Goal: Check status: Check status

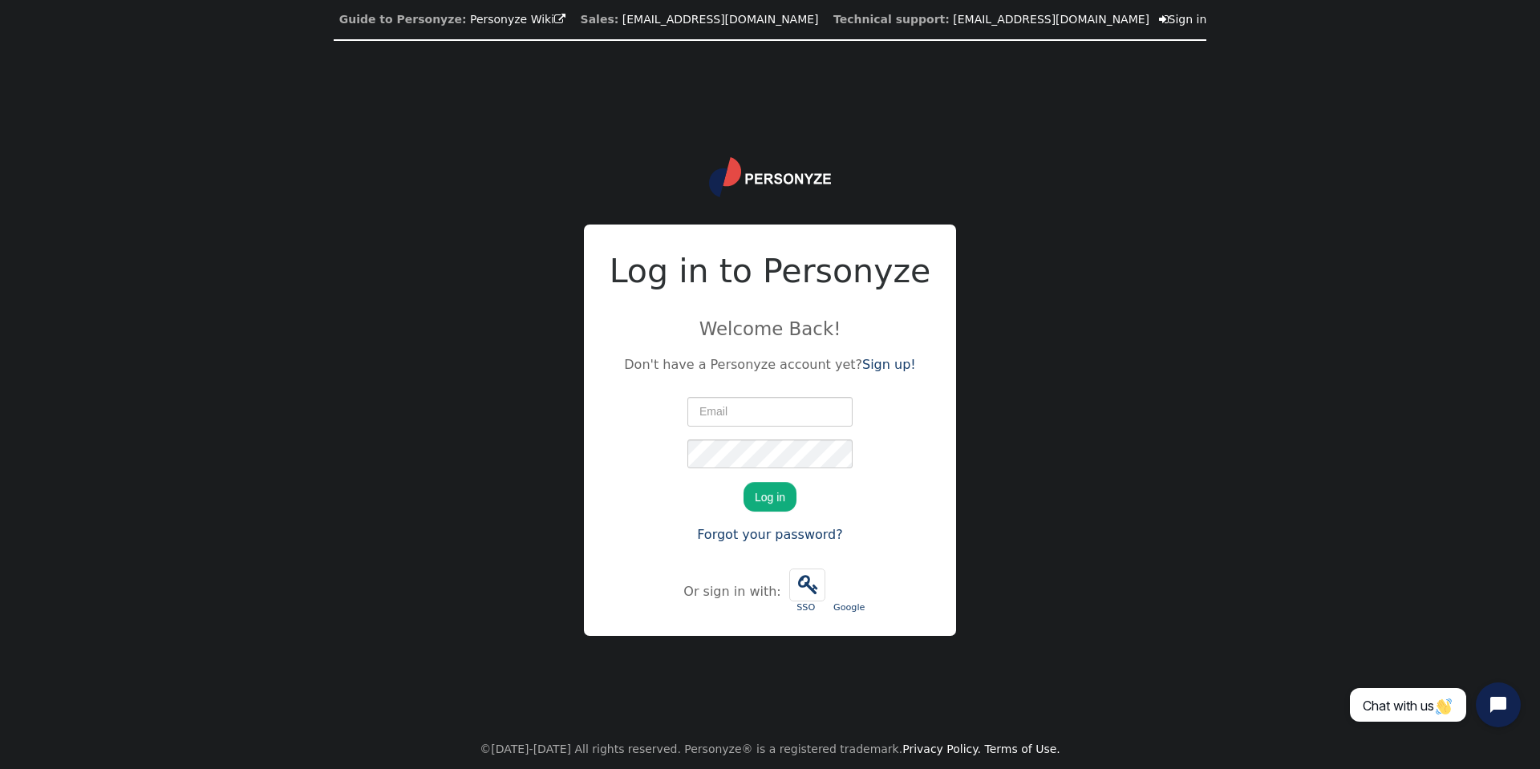
type input "[PERSON_NAME][EMAIL_ADDRESS][DOMAIN_NAME]"
click at [760, 489] on button "Log in" at bounding box center [770, 496] width 53 height 29
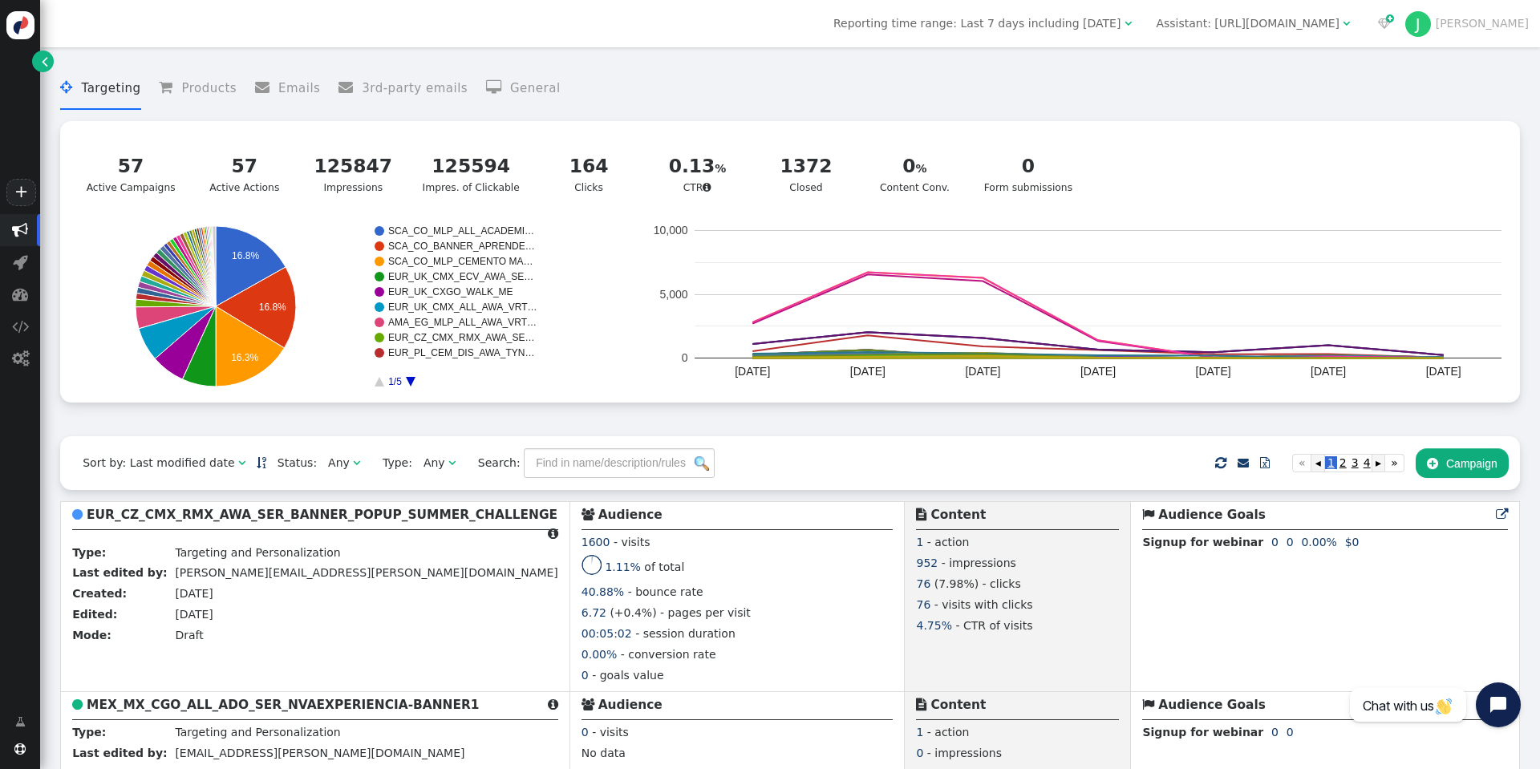
click at [1109, 34] on div "Reporting time range: Last 7 days including today  Assistant: http://www.cemex…" at bounding box center [790, 23] width 1500 height 47
click at [1115, 23] on span "Reporting time range: Last 7 days including today" at bounding box center [976, 23] width 287 height 13
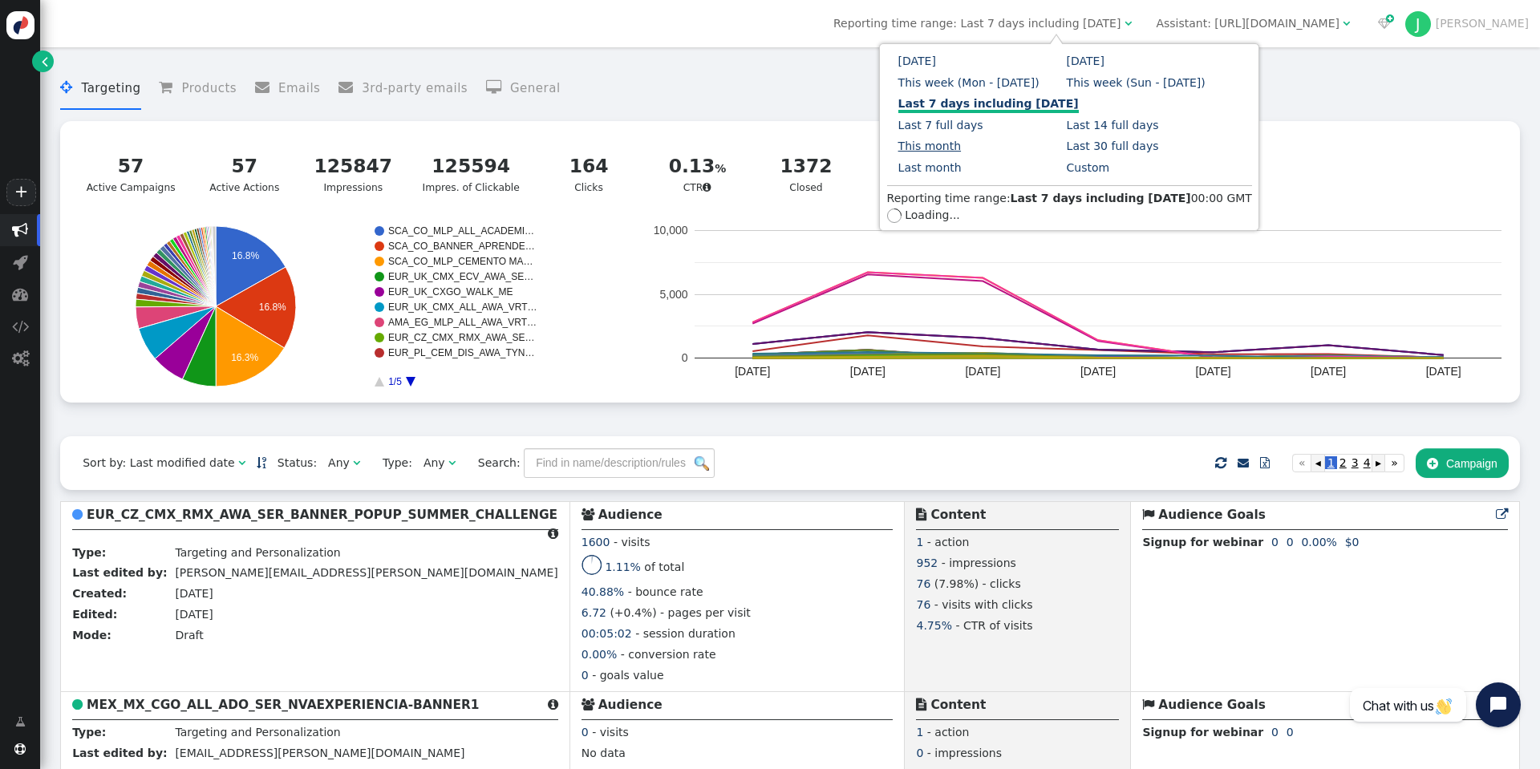
click at [962, 140] on link "This month" at bounding box center [929, 146] width 63 height 13
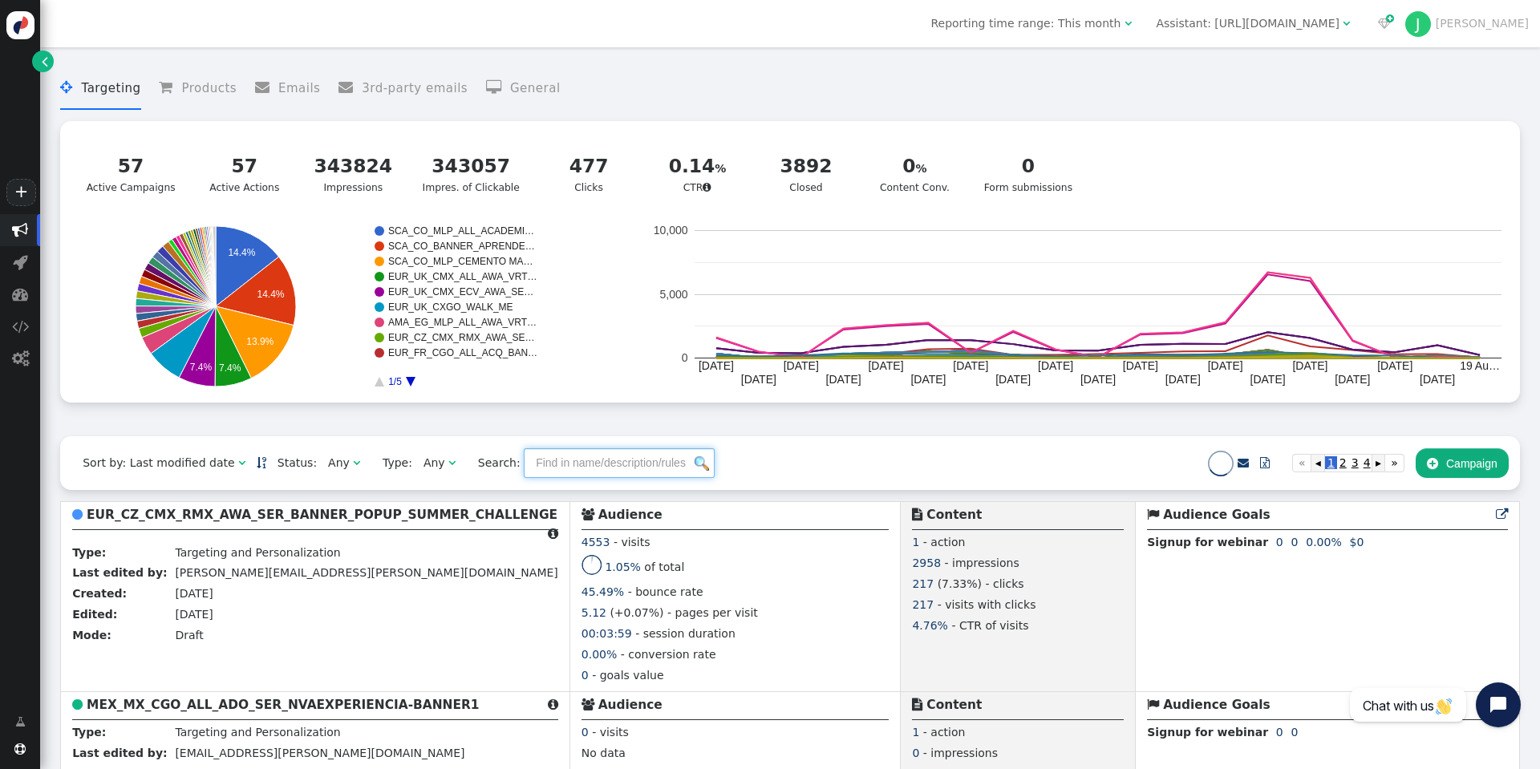
click at [562, 456] on input "text" at bounding box center [619, 462] width 191 height 29
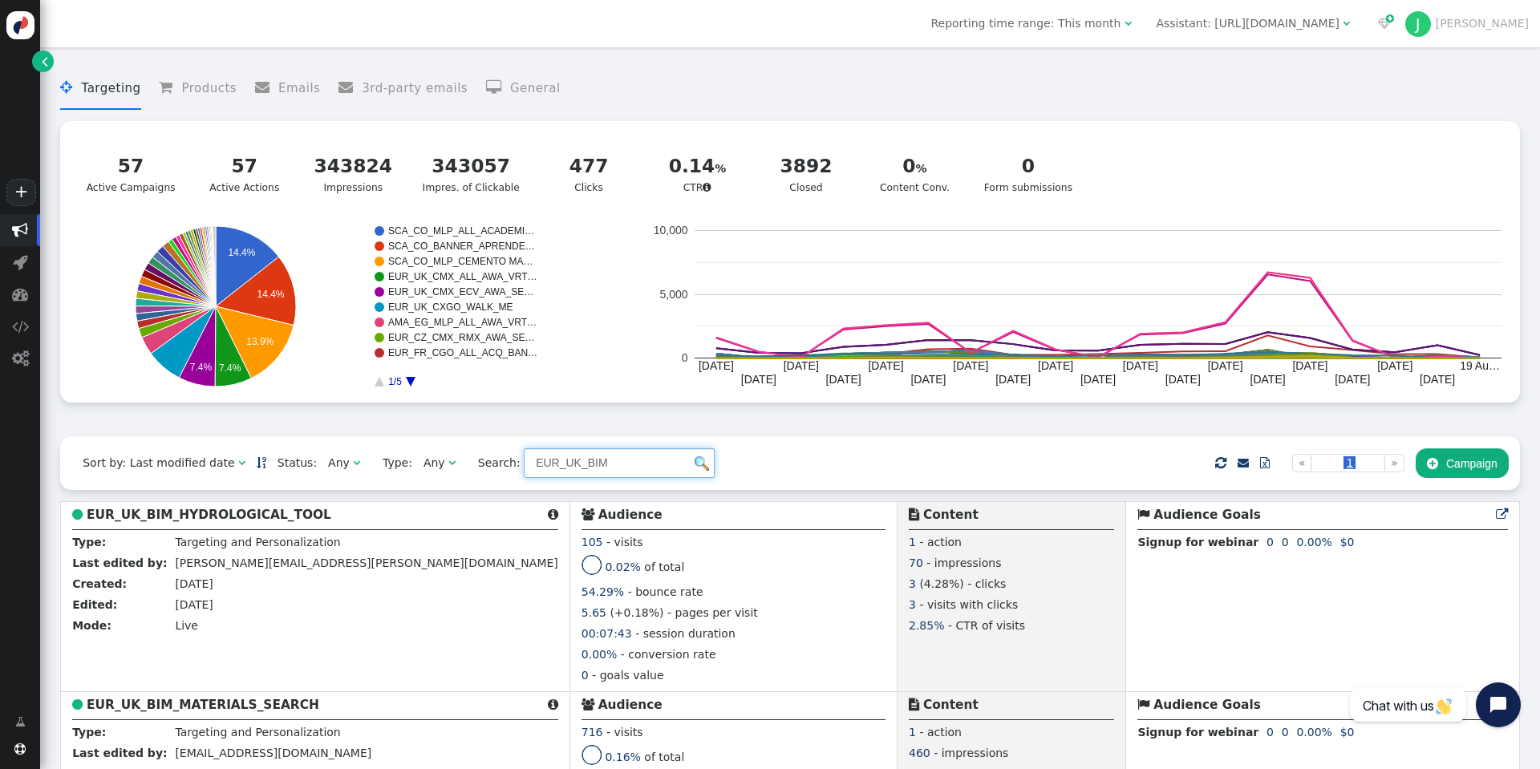
type input "EUR_UK_BIM"
click at [834, 457] on div "Sort by: Last modified date   Status: Any  Type: Any  Search: EUR_UK_BIM  …" at bounding box center [790, 463] width 1460 height 54
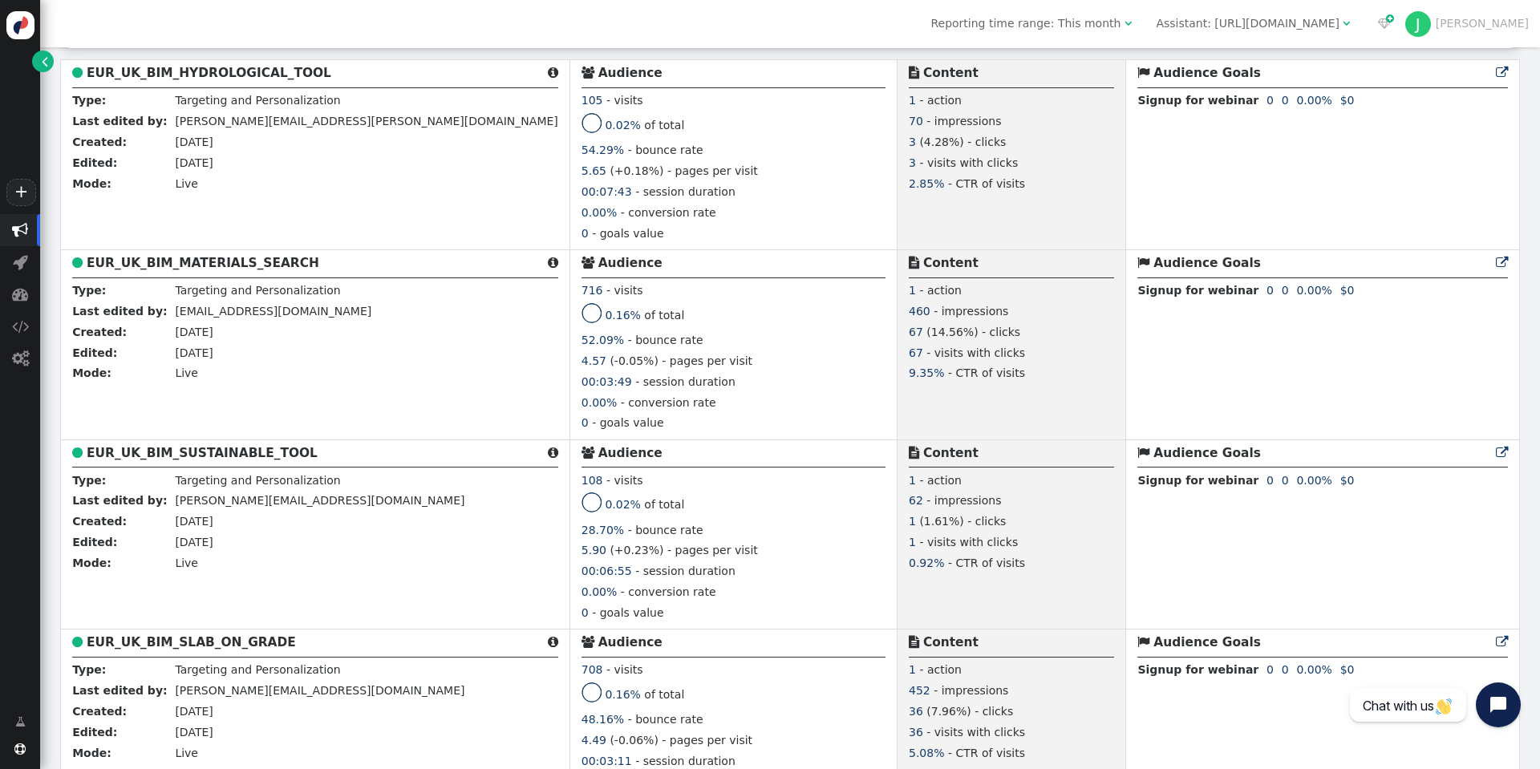
scroll to position [562, 0]
